Goal: Transaction & Acquisition: Subscribe to service/newsletter

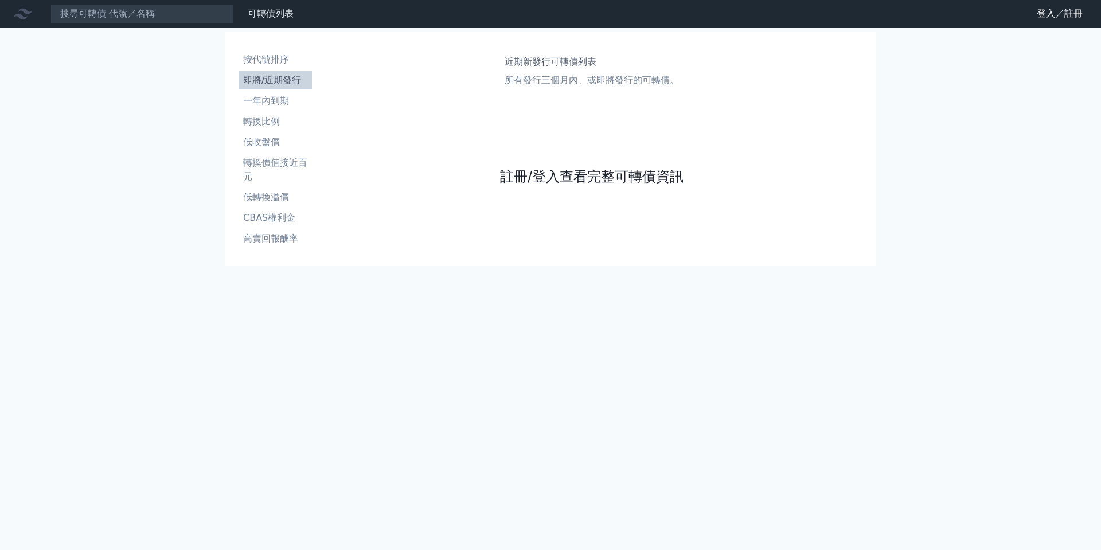
click at [518, 171] on link "註冊/登入查看完整可轉債資訊" at bounding box center [592, 177] width 184 height 18
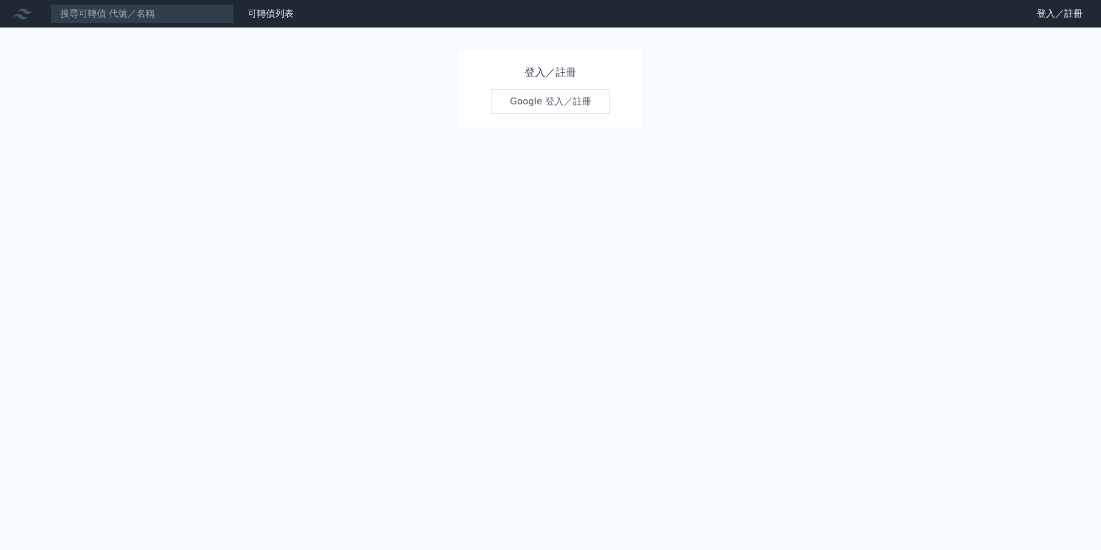
click at [524, 101] on link "Google 登入／註冊" at bounding box center [550, 101] width 119 height 24
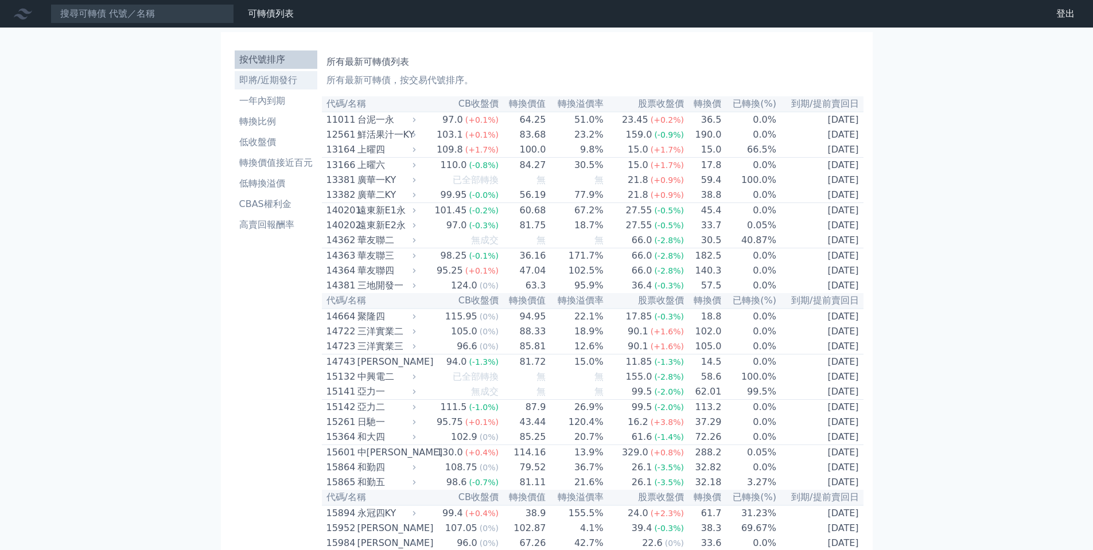
click at [264, 88] on link "即將/近期發行" at bounding box center [276, 80] width 83 height 18
